Goal: Navigation & Orientation: Go to known website

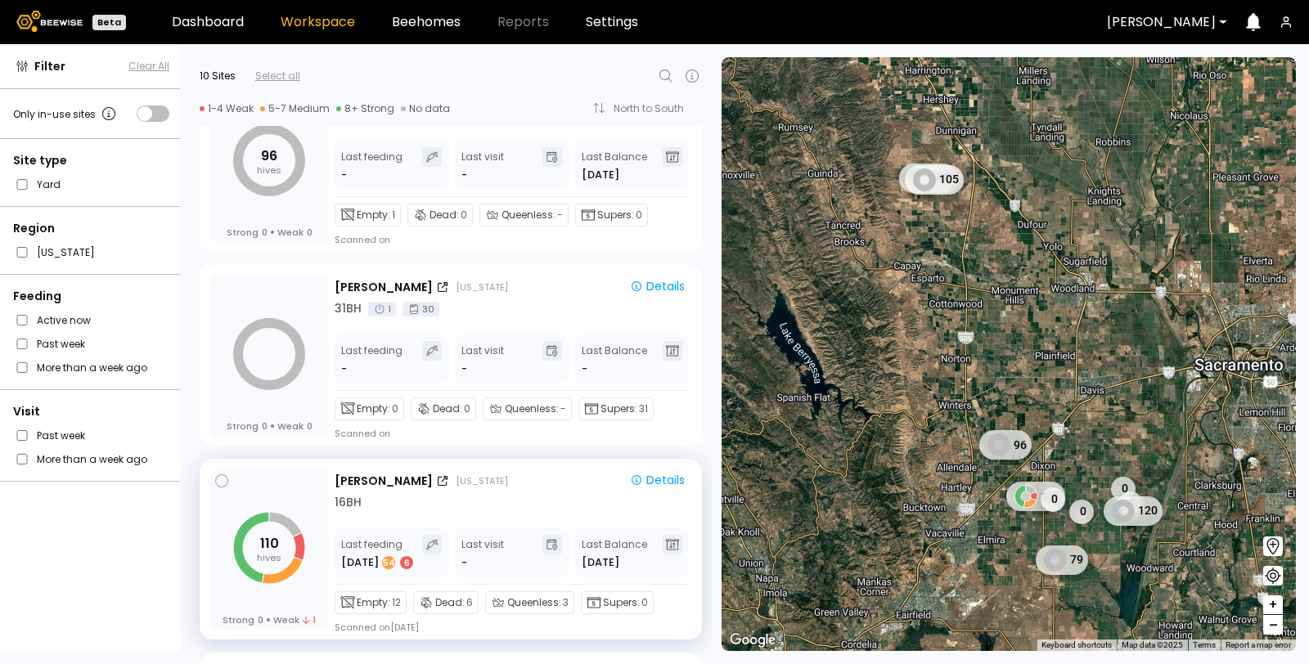
scroll to position [454, 0]
